Goal: Communication & Community: Answer question/provide support

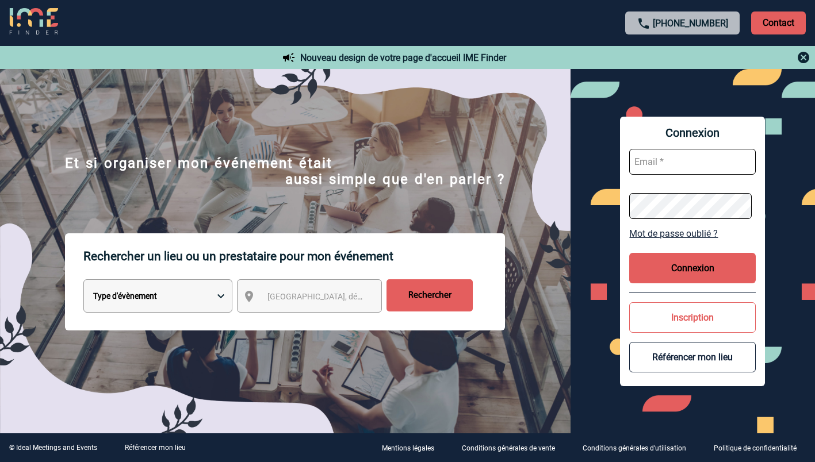
click at [656, 159] on input "text" at bounding box center [692, 162] width 127 height 26
type input "ketty.danican@capgemini.com"
click at [679, 266] on button "Connexion" at bounding box center [692, 268] width 127 height 30
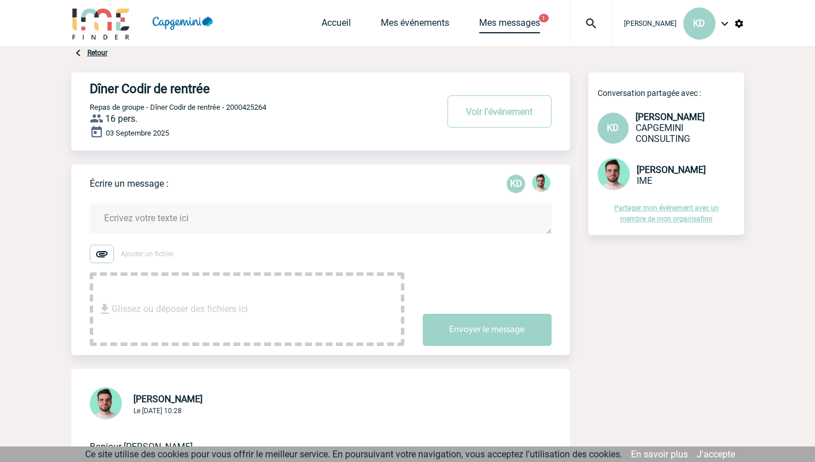
click at [507, 22] on link "Mes messages" at bounding box center [509, 25] width 61 height 16
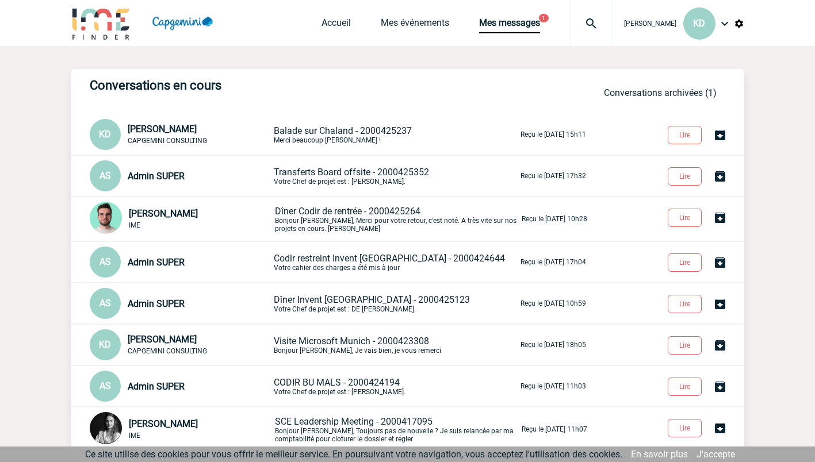
click at [357, 170] on span "Transferts Board offsite - 2000425352" at bounding box center [351, 172] width 155 height 11
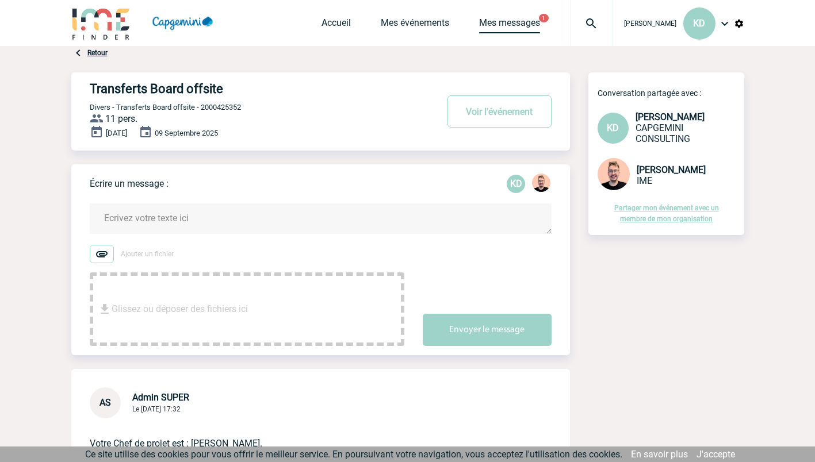
click at [511, 22] on link "Mes messages" at bounding box center [509, 25] width 61 height 16
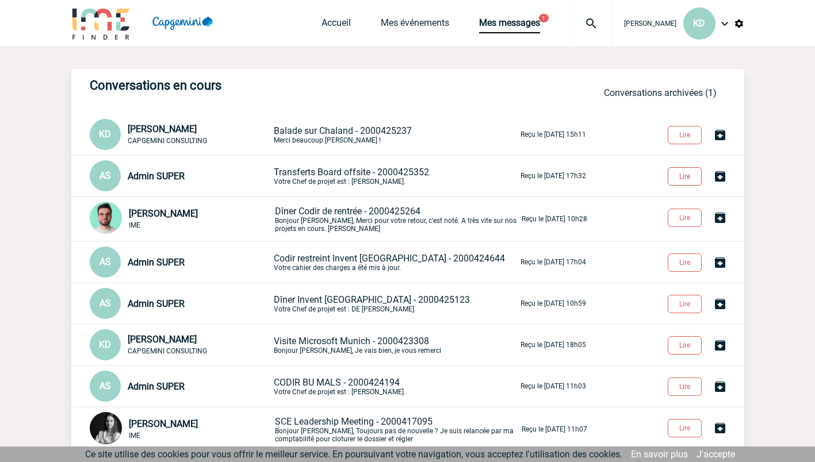
click at [690, 175] on button "Lire" at bounding box center [685, 176] width 34 height 18
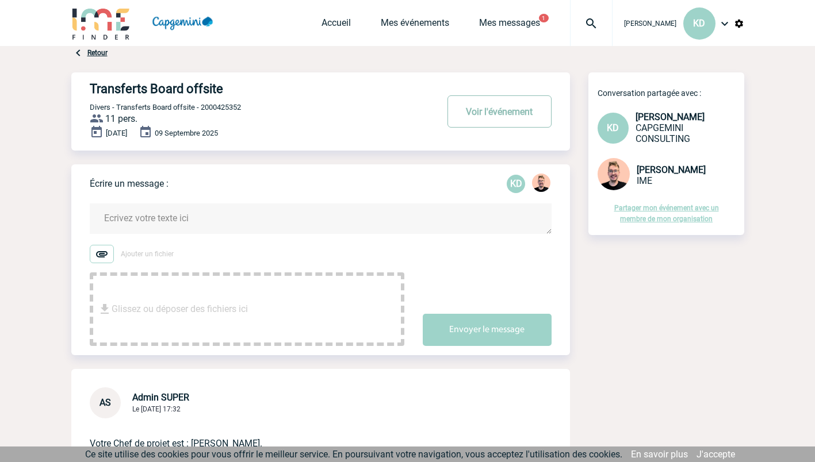
click at [508, 107] on button "Voir l'événement" at bounding box center [499, 111] width 104 height 32
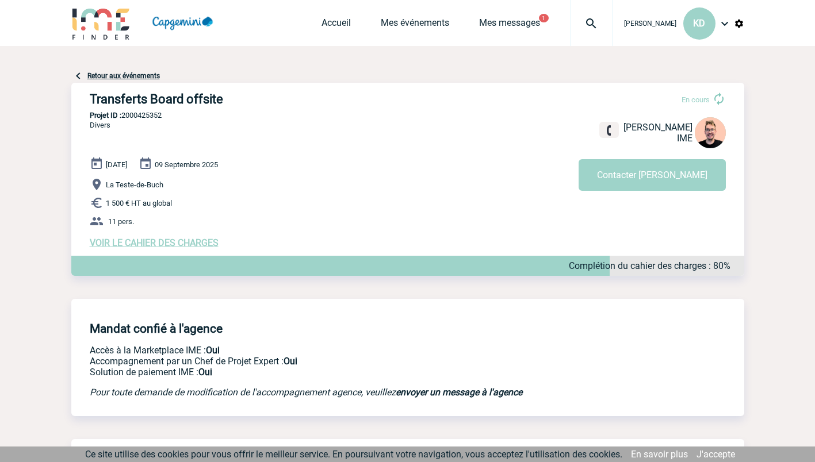
click at [105, 24] on img at bounding box center [101, 23] width 60 height 33
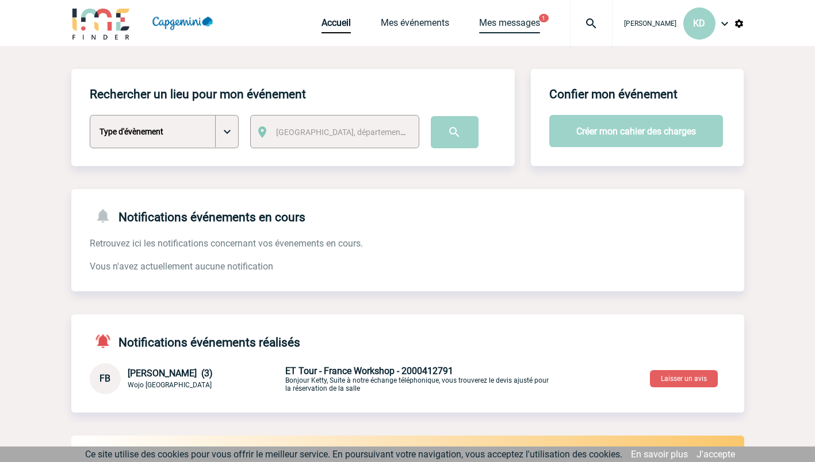
click at [505, 27] on link "Mes messages" at bounding box center [509, 25] width 61 height 16
